Goal: Information Seeking & Learning: Learn about a topic

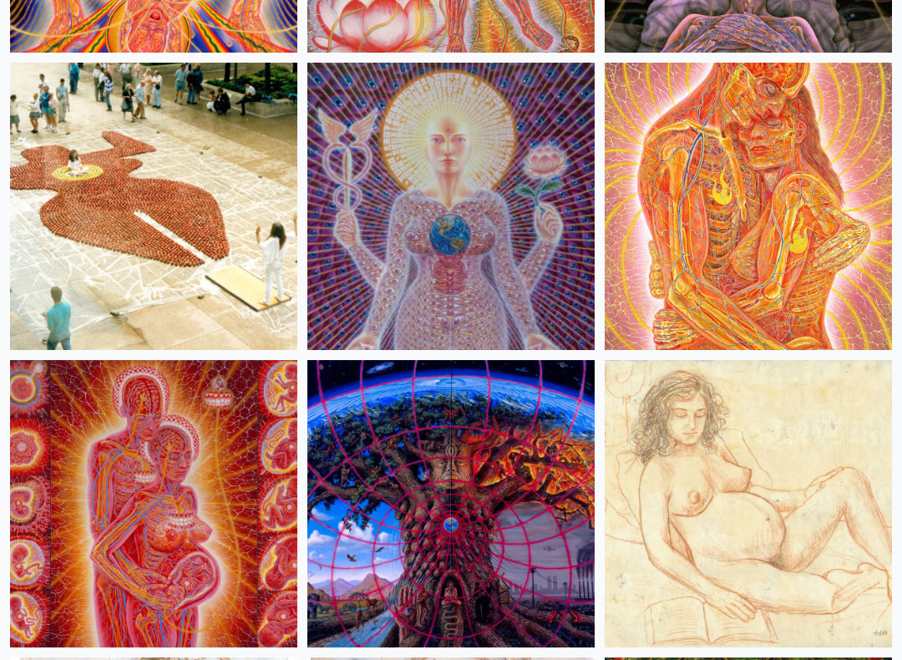
scroll to position [23935, 0]
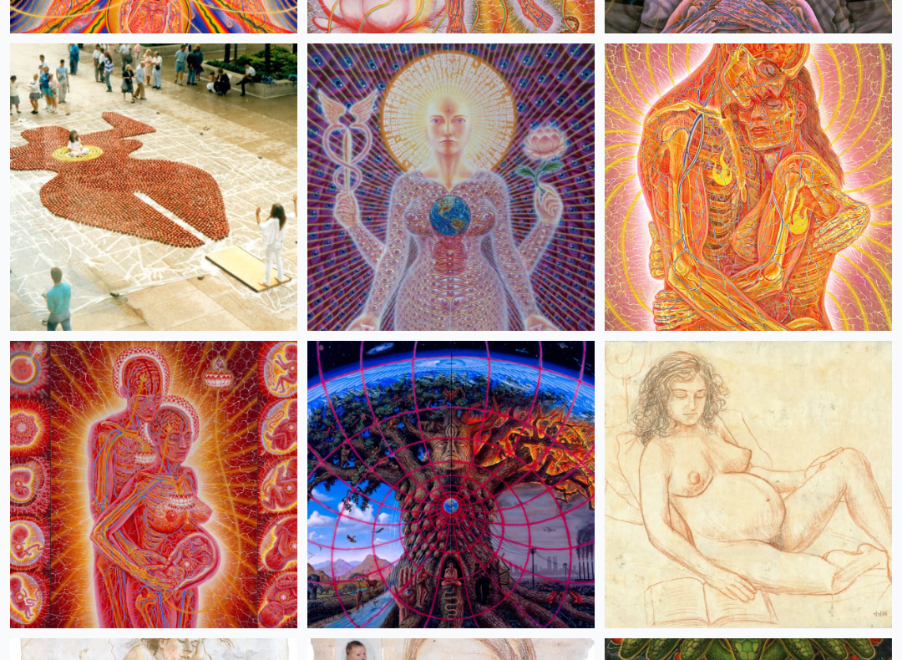
click at [506, 546] on img at bounding box center [450, 485] width 287 height 287
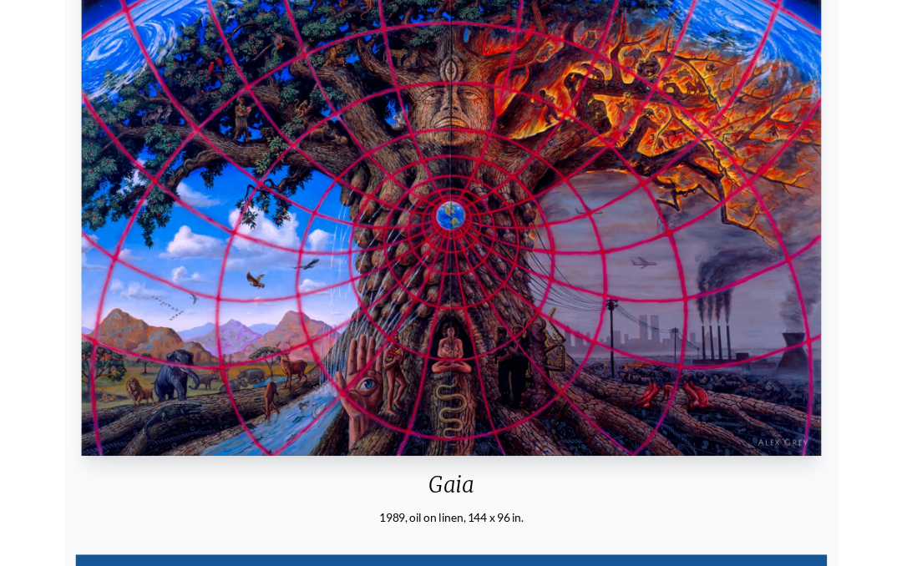
scroll to position [299, 0]
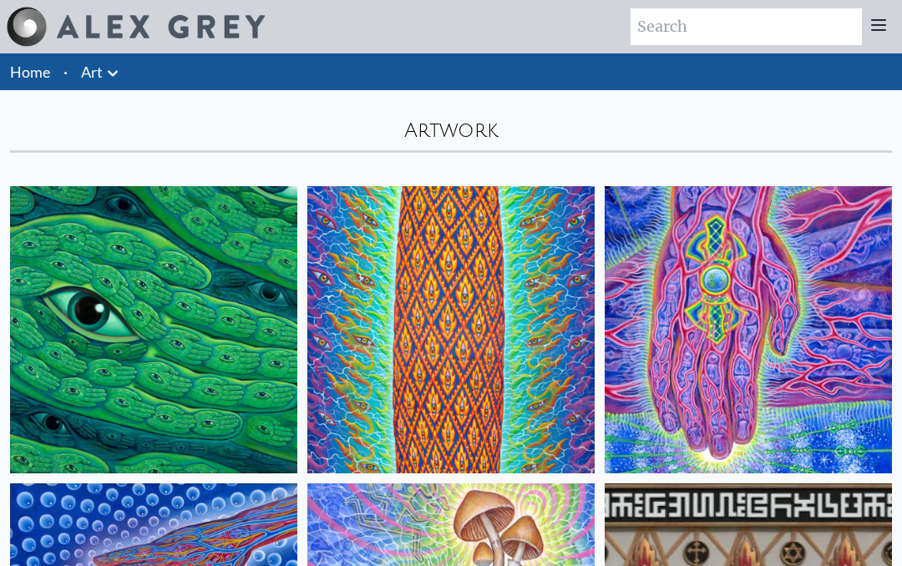
click at [145, 124] on div "Artwork" at bounding box center [451, 121] width 902 height 63
click at [92, 69] on link "Art" at bounding box center [92, 71] width 22 height 23
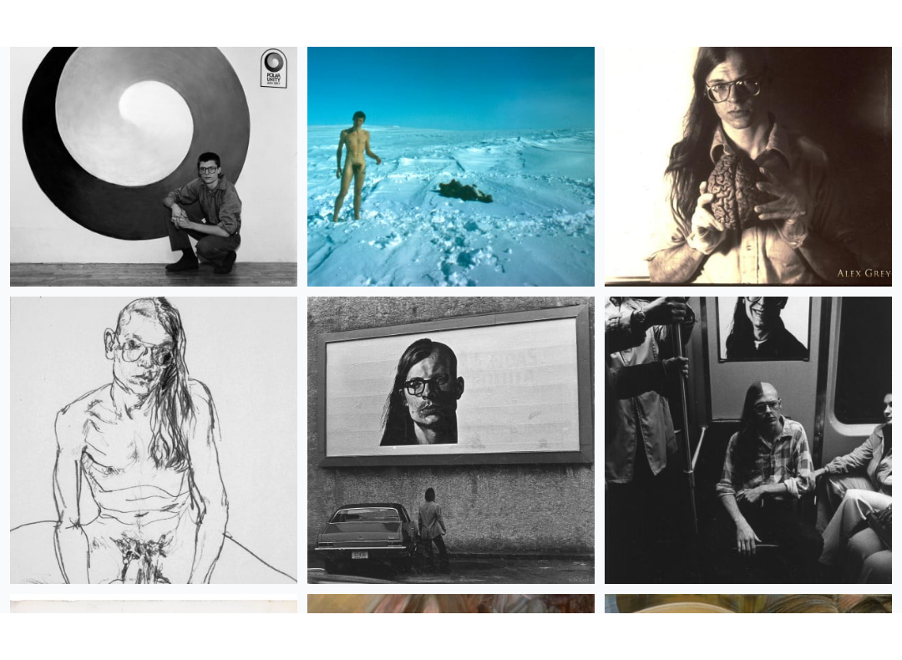
scroll to position [32310, 0]
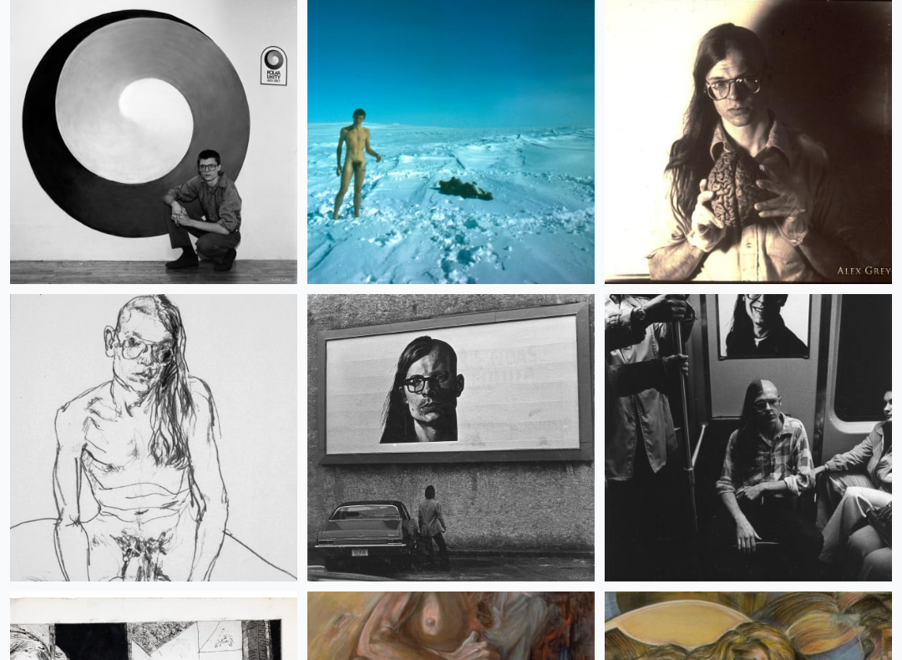
click at [102, 406] on img at bounding box center [153, 437] width 287 height 287
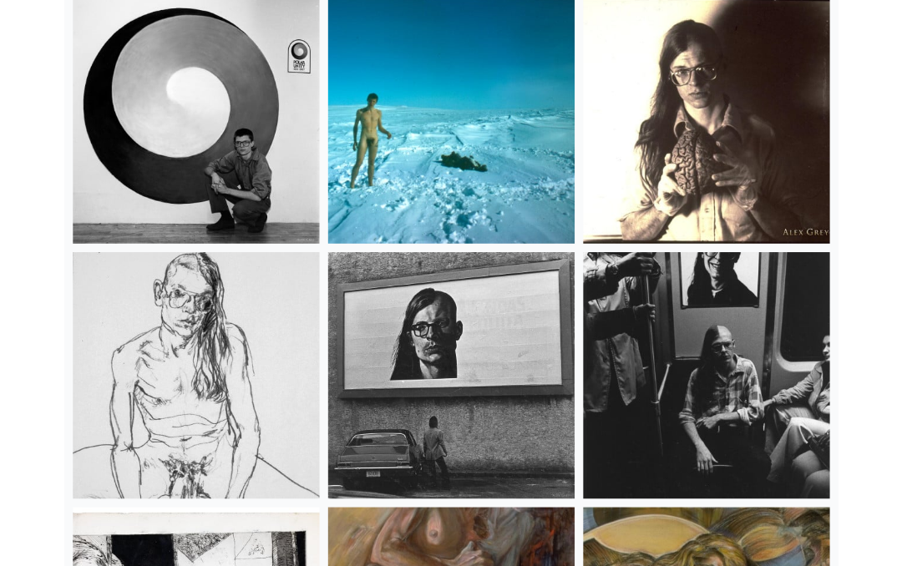
scroll to position [32357, 0]
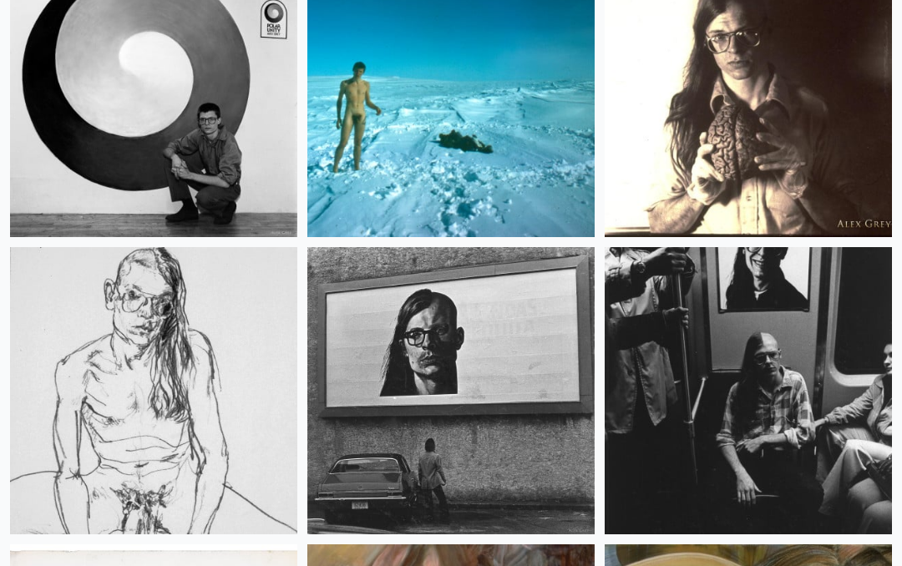
click at [413, 200] on img at bounding box center [450, 93] width 287 height 287
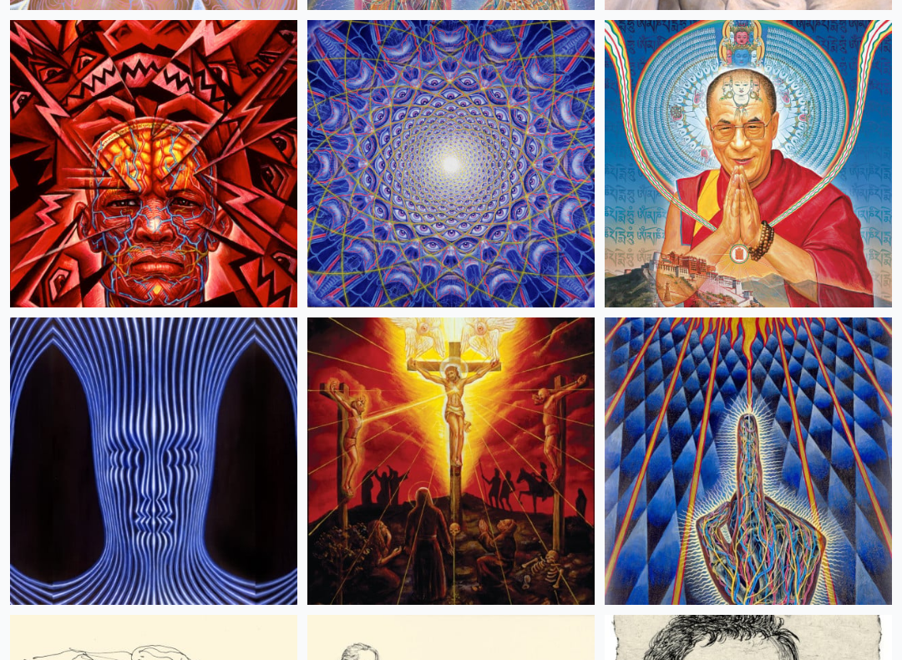
scroll to position [21882, 0]
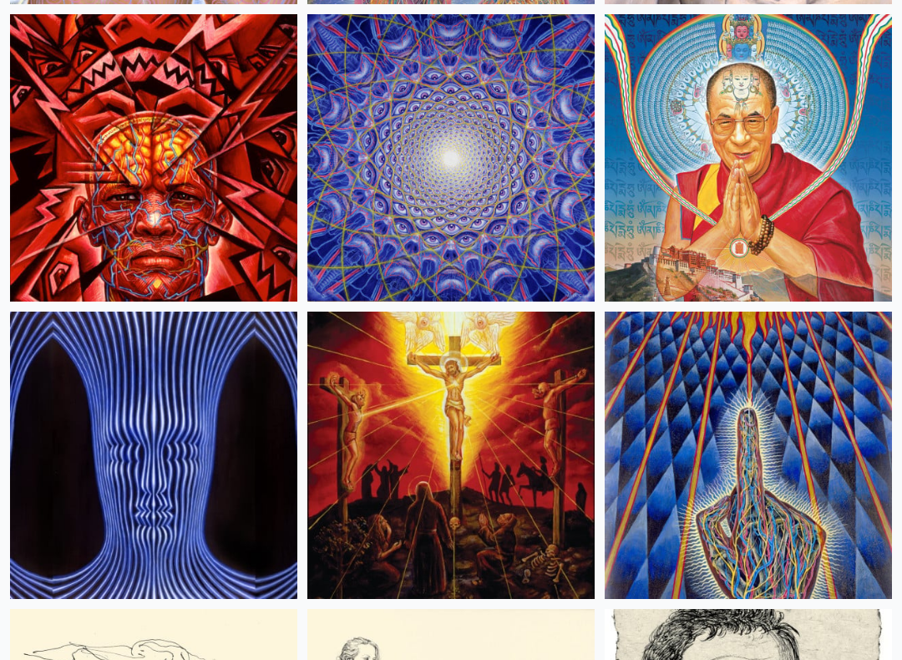
click at [378, 221] on img at bounding box center [450, 158] width 287 height 287
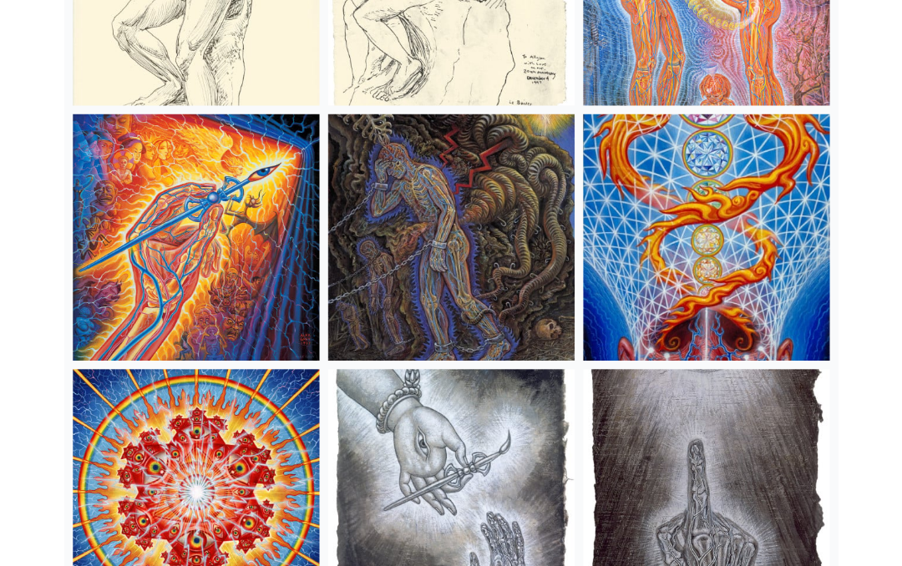
scroll to position [19384, 0]
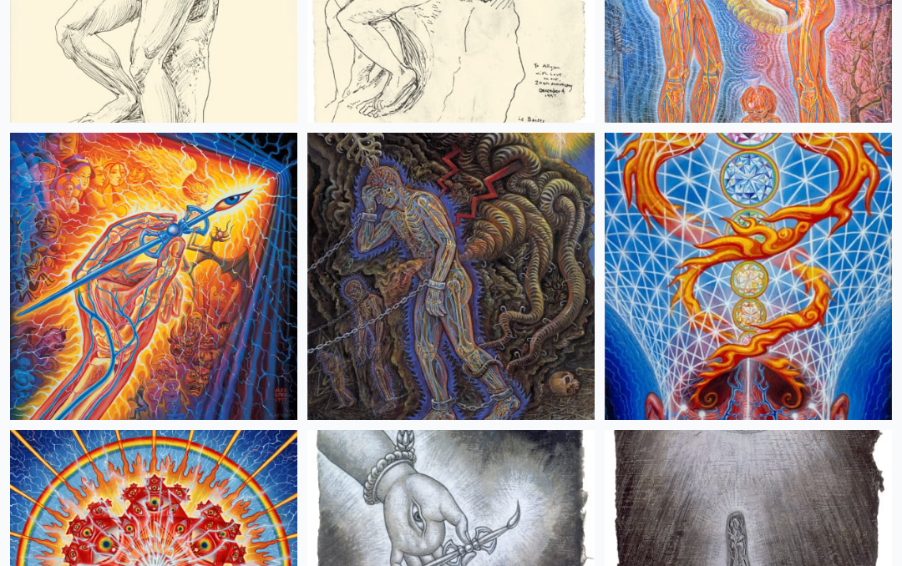
click at [845, 354] on img at bounding box center [748, 277] width 287 height 287
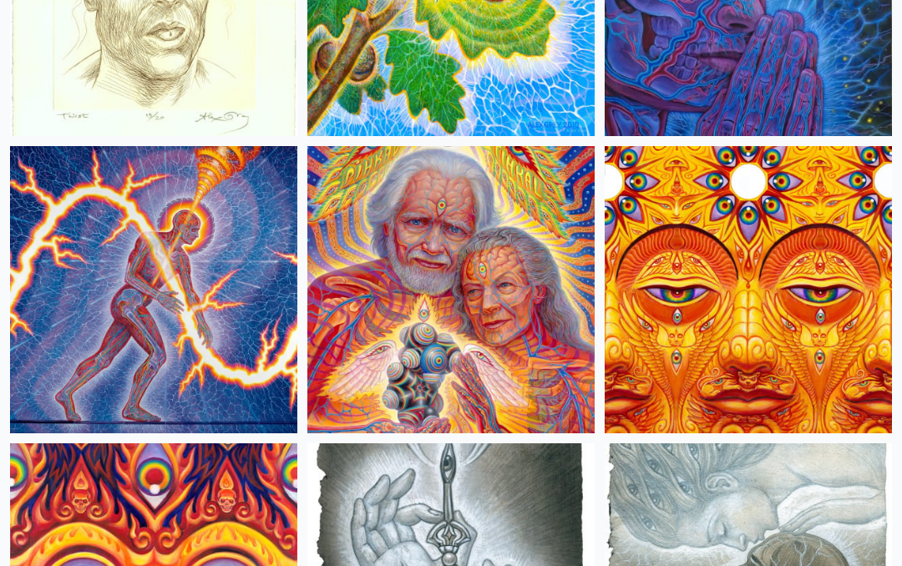
scroll to position [7475, 0]
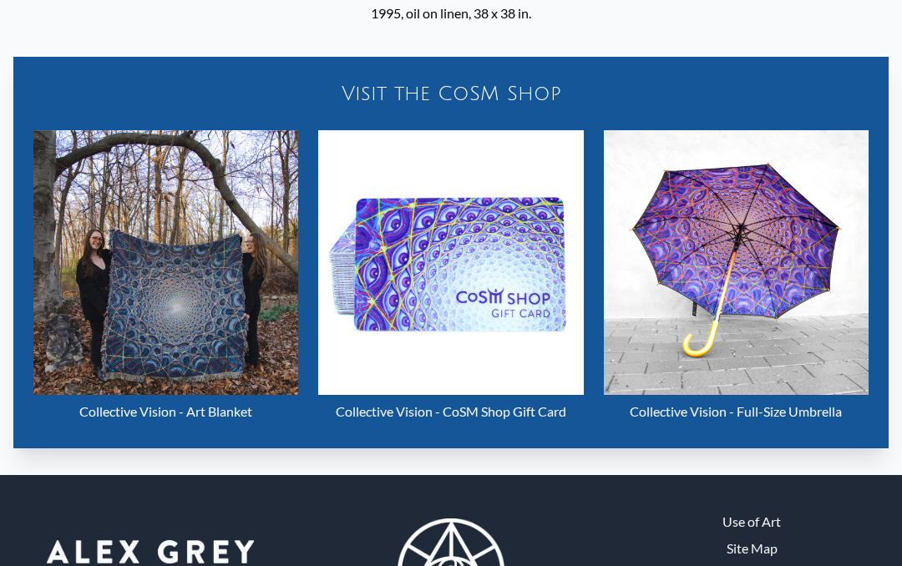
scroll to position [1048, 0]
